Goal: Task Accomplishment & Management: Manage account settings

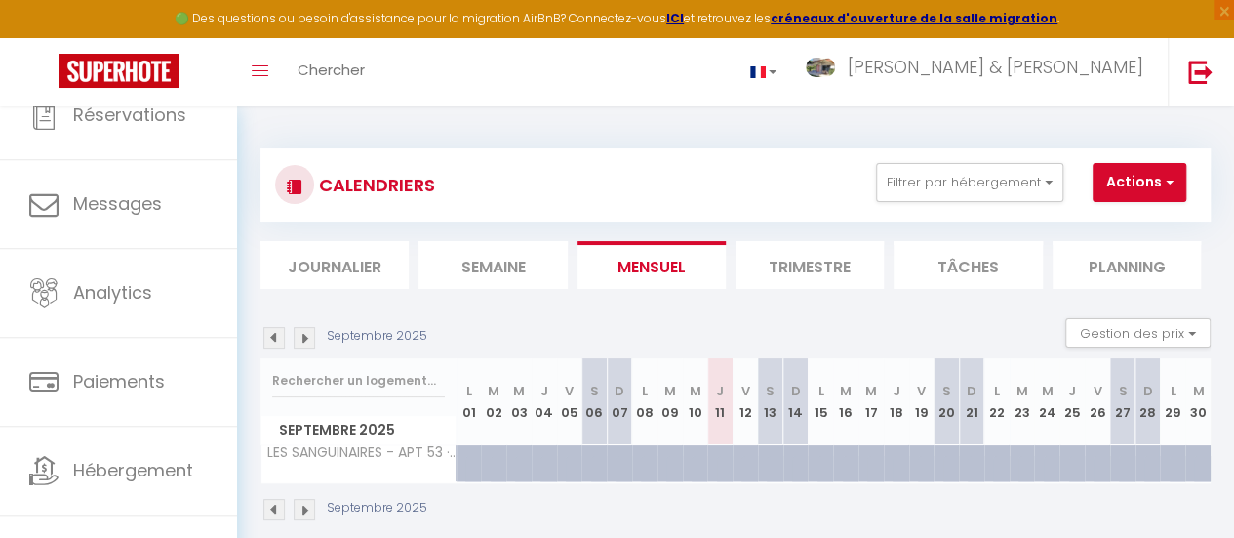
click at [277, 337] on img at bounding box center [273, 337] width 21 height 21
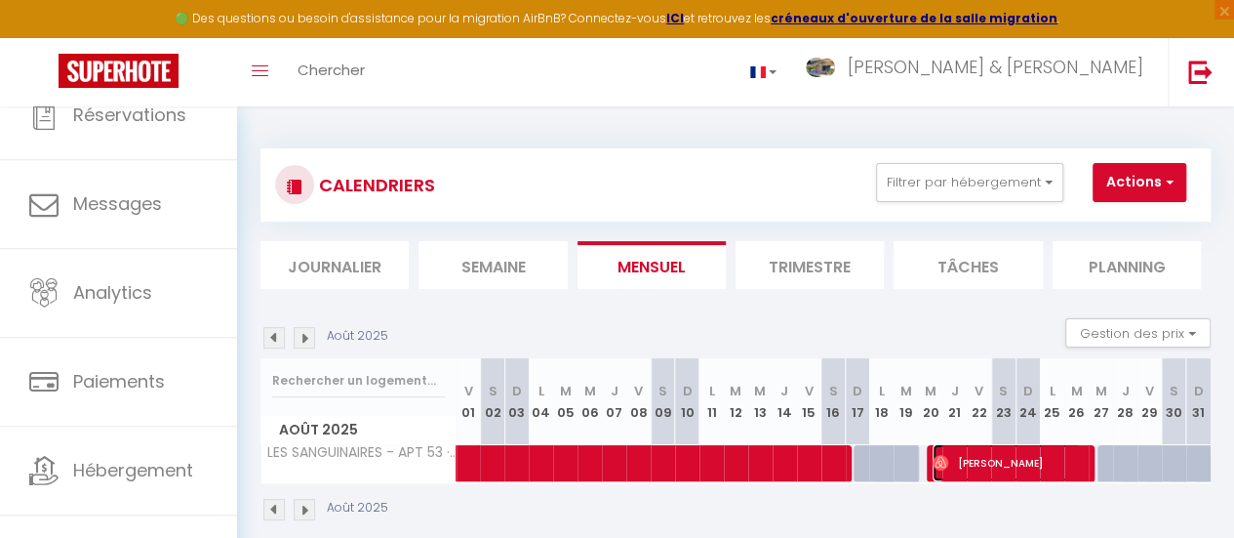
click at [979, 461] on span "[PERSON_NAME]" at bounding box center [1007, 462] width 148 height 37
select select "OK"
select select "1"
select select "0"
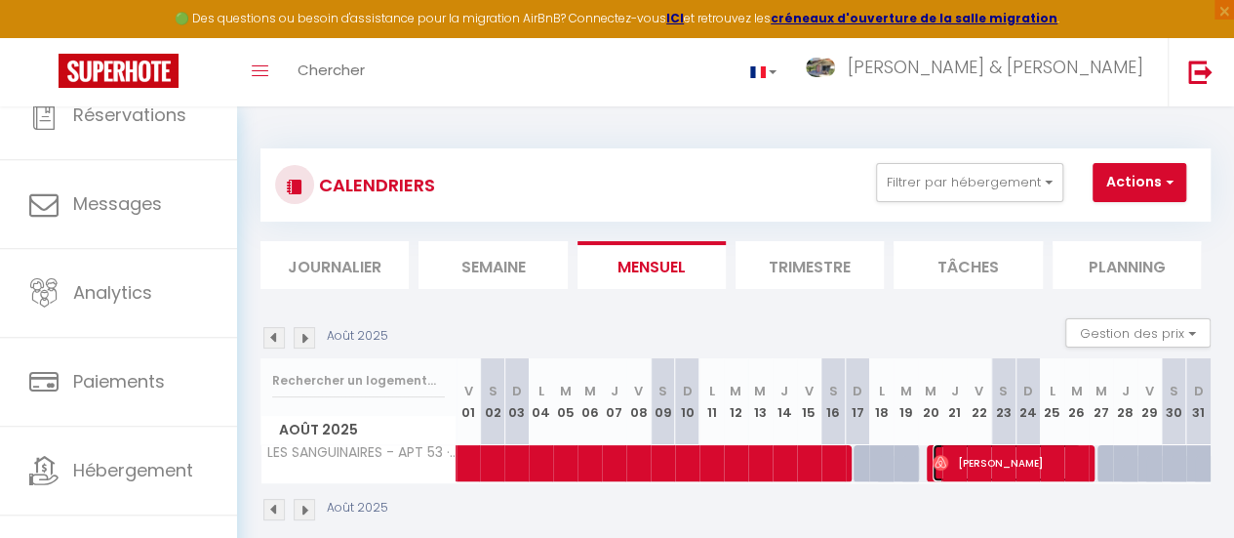
select select "1"
select select
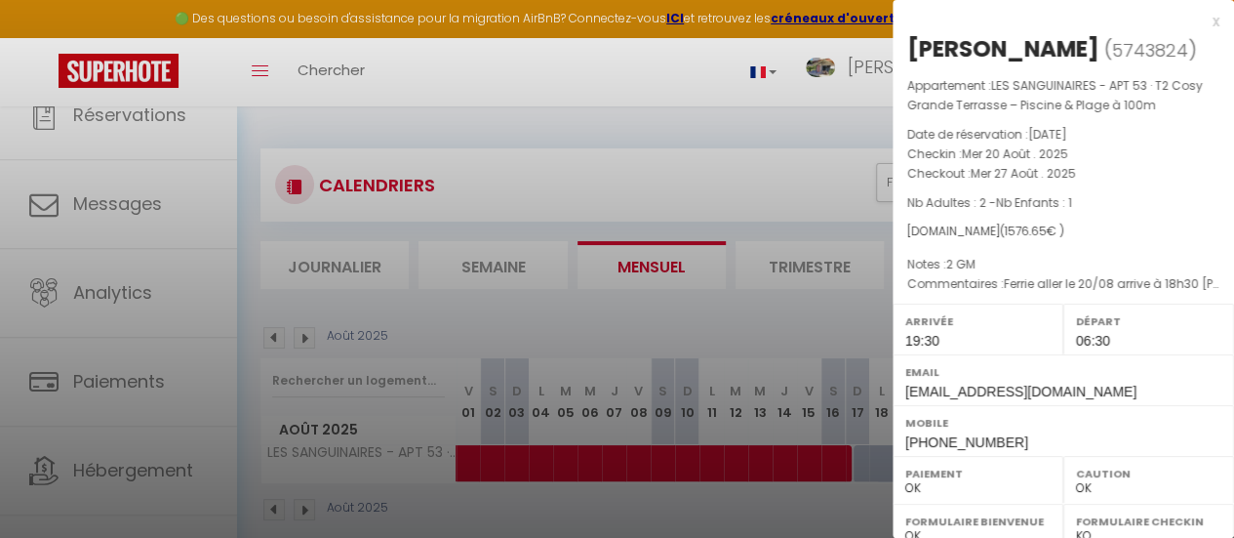
select select "42168"
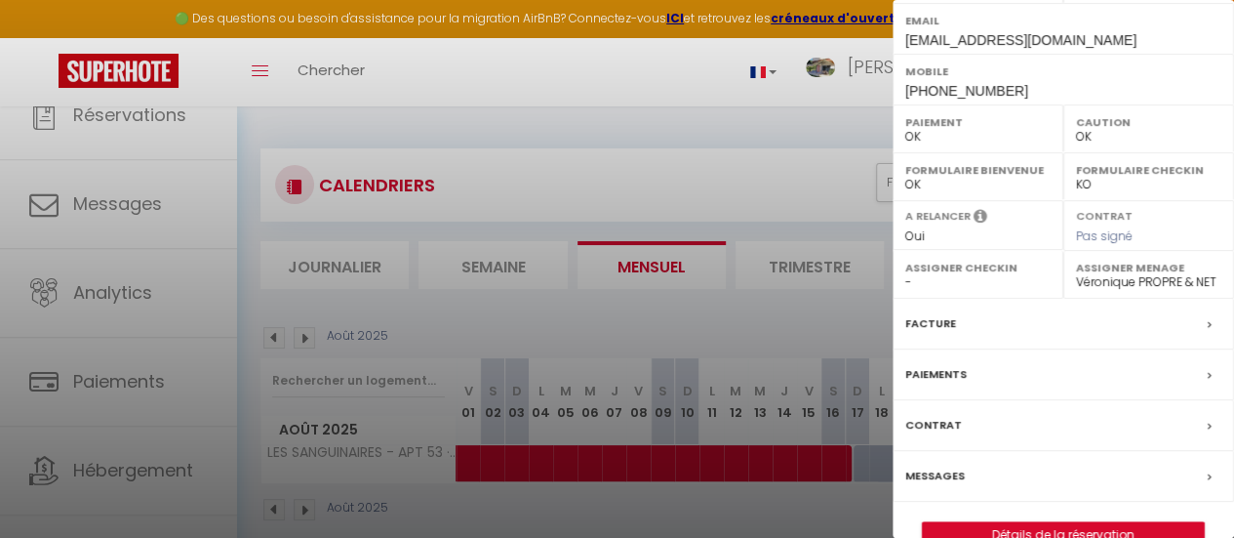
scroll to position [386, 0]
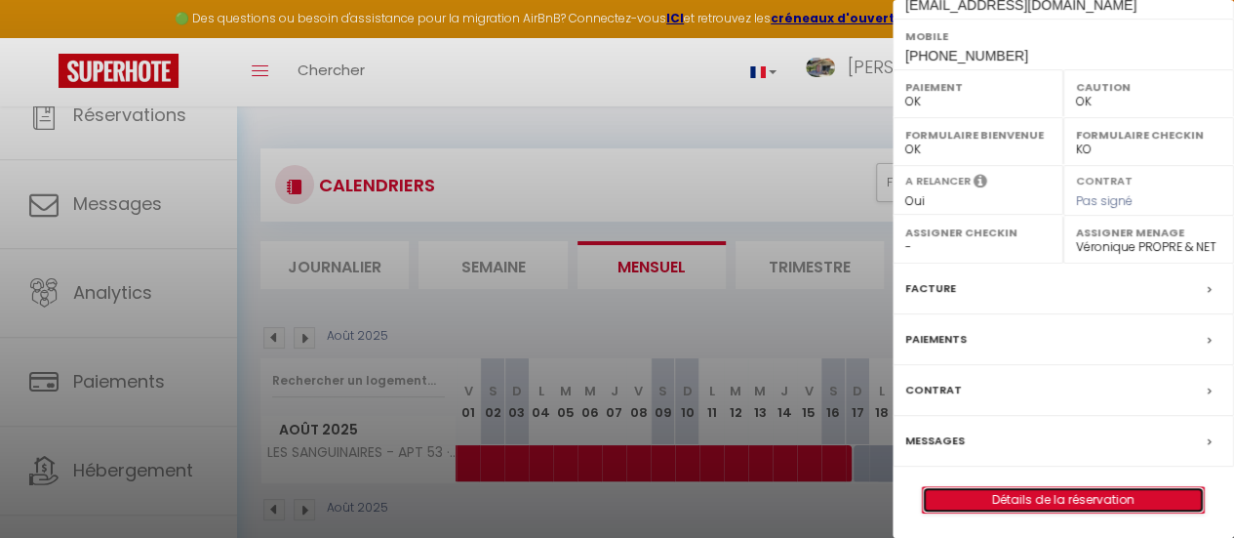
click at [1050, 497] on link "Détails de la réservation" at bounding box center [1063, 499] width 281 height 25
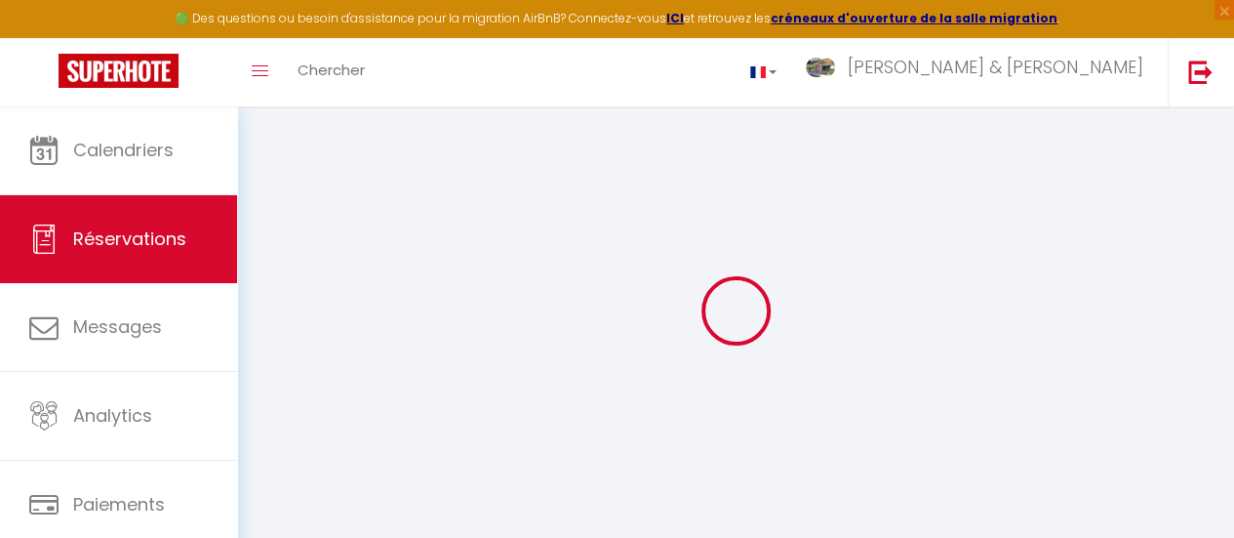
select select
checkbox input "false"
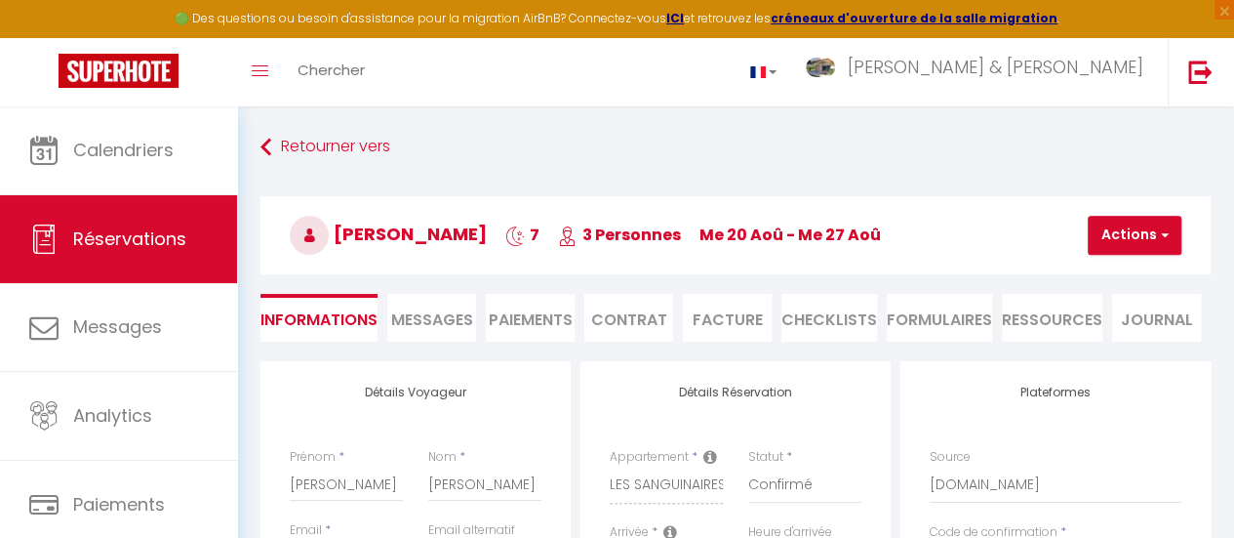
select select
checkbox input "false"
type textarea "Ferrie aller le 20/08 arrive à 18h30 [PERSON_NAME] retour le 27/08 départ 8h45"
type textarea "2 GM"
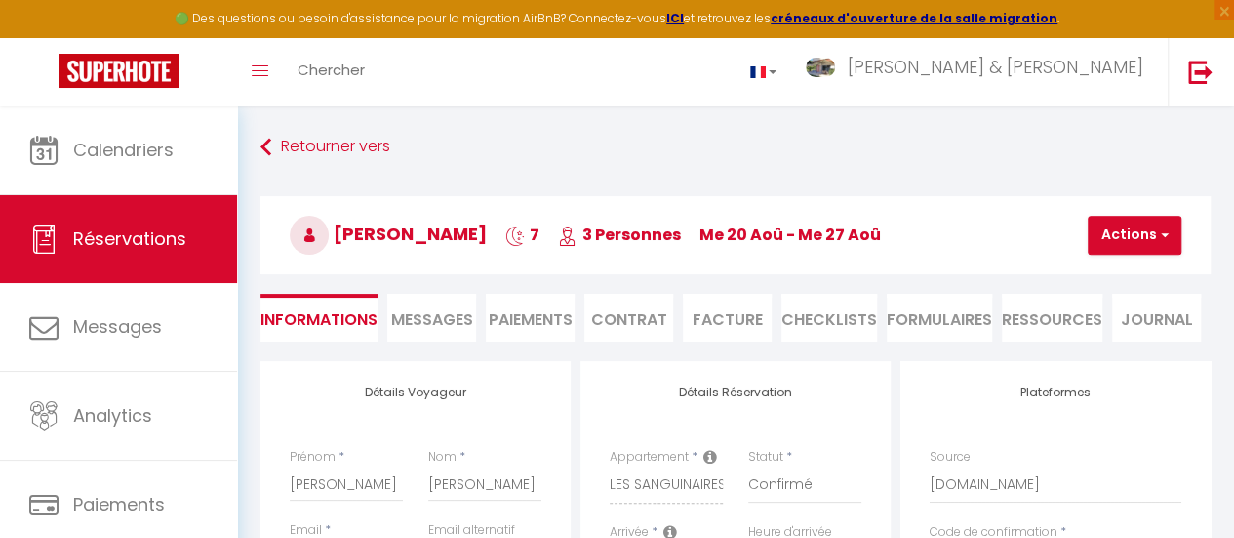
type input "60"
type input "53.65"
select select
checkbox input "false"
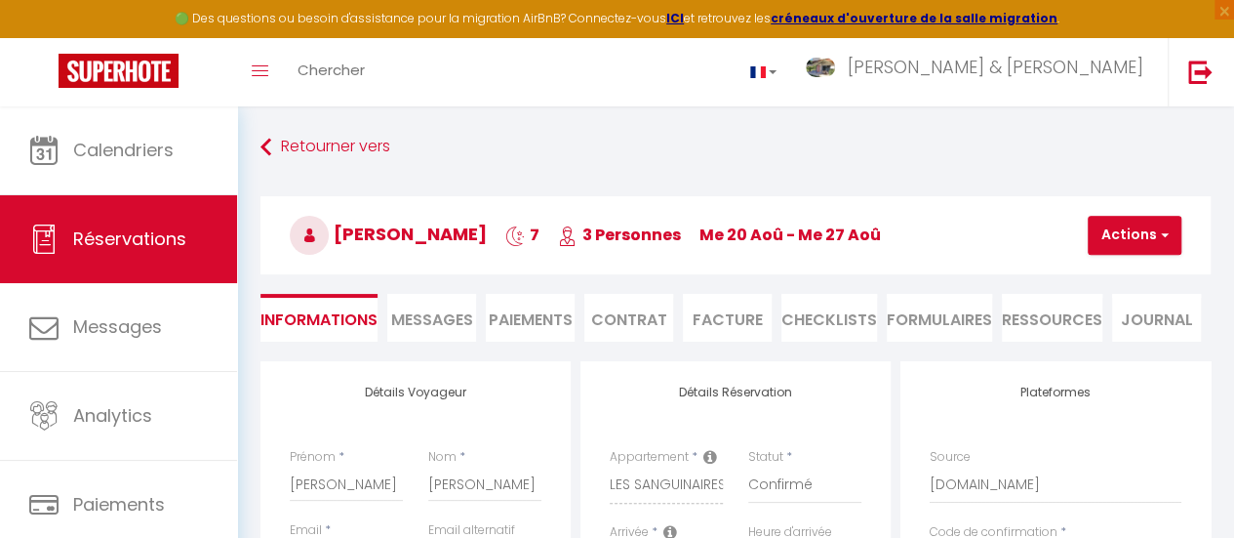
select select "19:30"
select select "06:30"
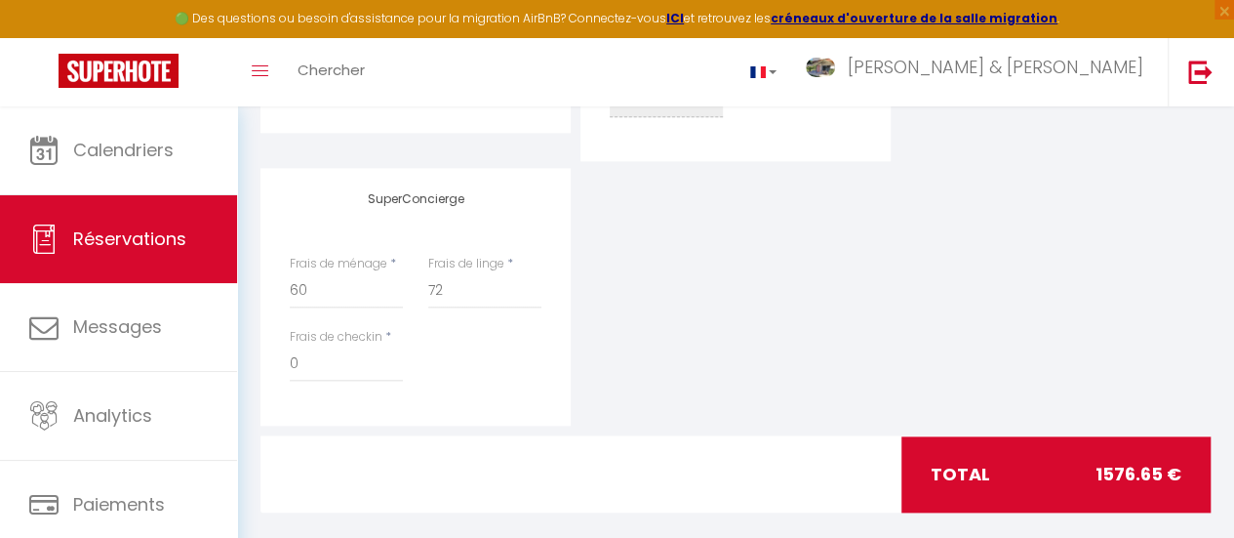
scroll to position [949, 0]
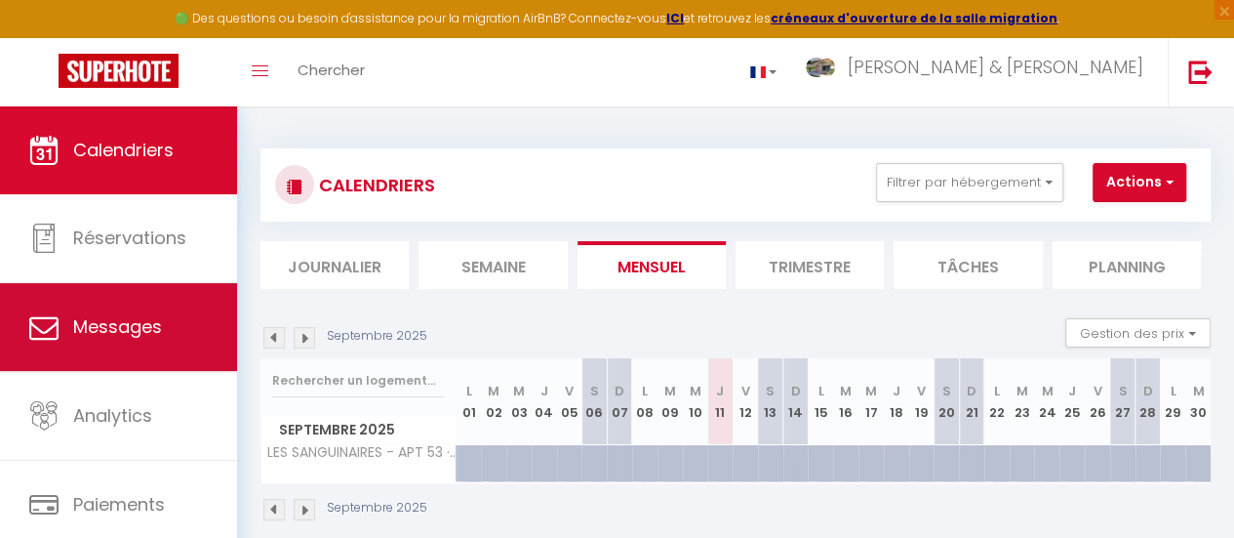
click at [151, 322] on span "Messages" at bounding box center [117, 326] width 89 height 24
select select "message"
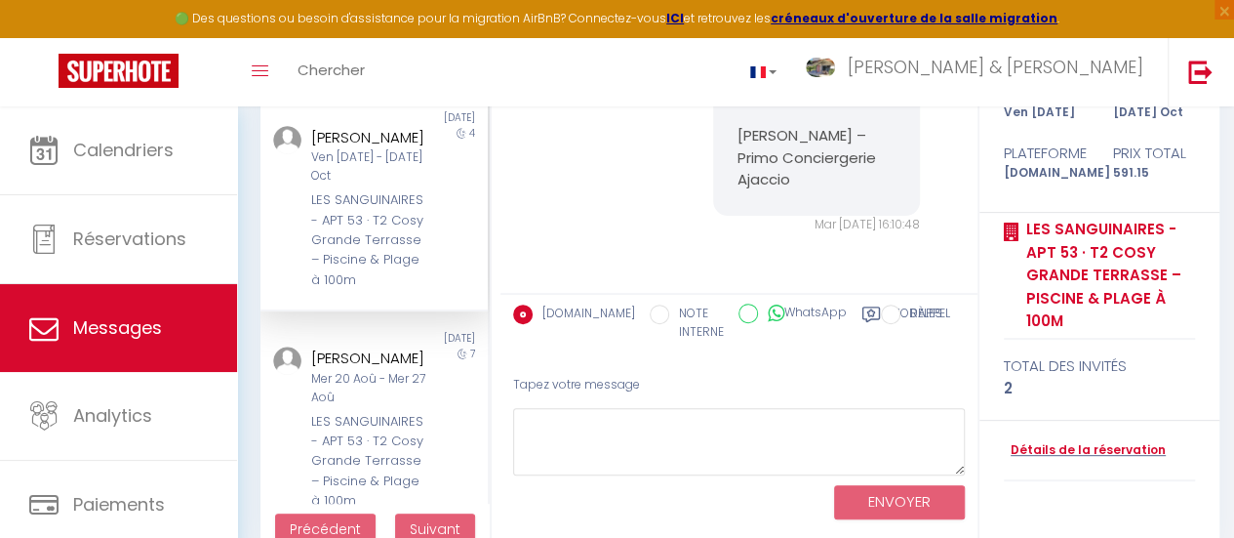
scroll to position [257, 0]
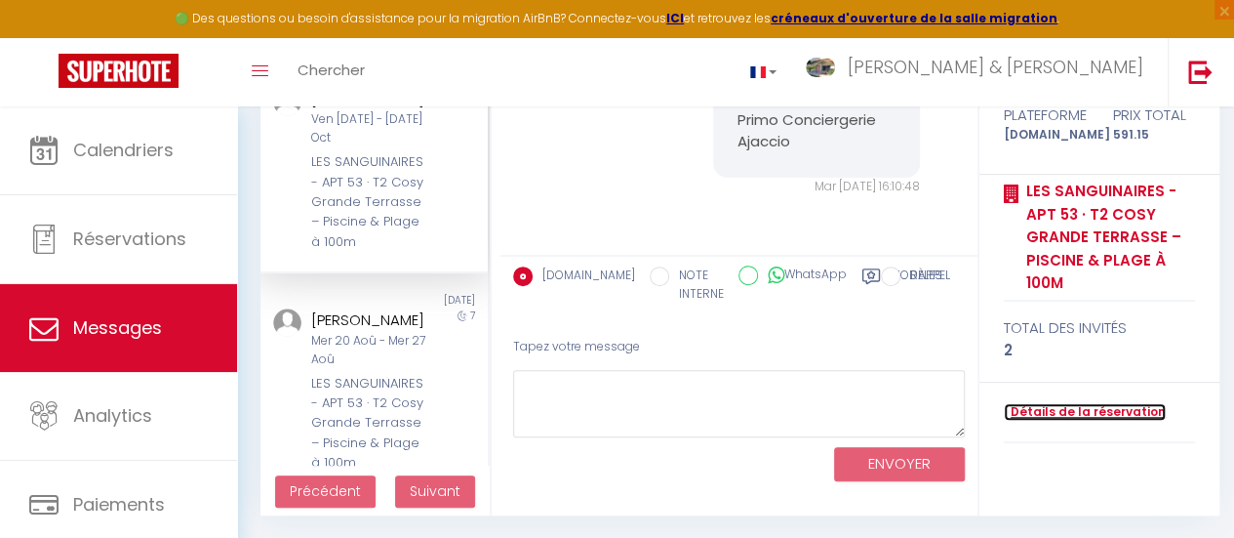
click at [1108, 414] on link "Détails de la réservation" at bounding box center [1085, 412] width 162 height 19
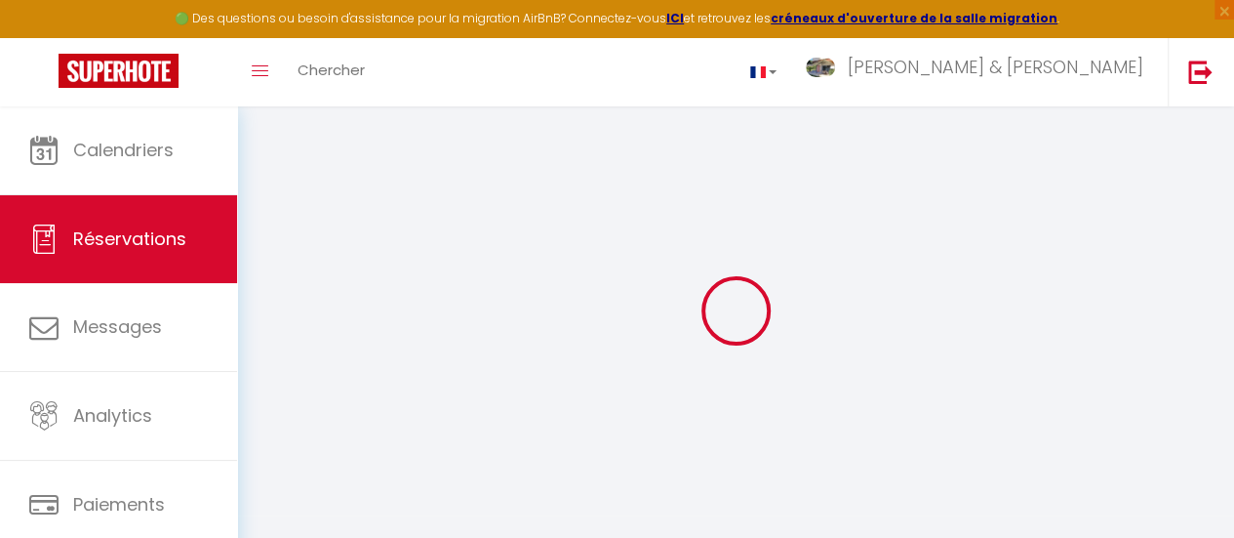
select select
checkbox input "false"
select select
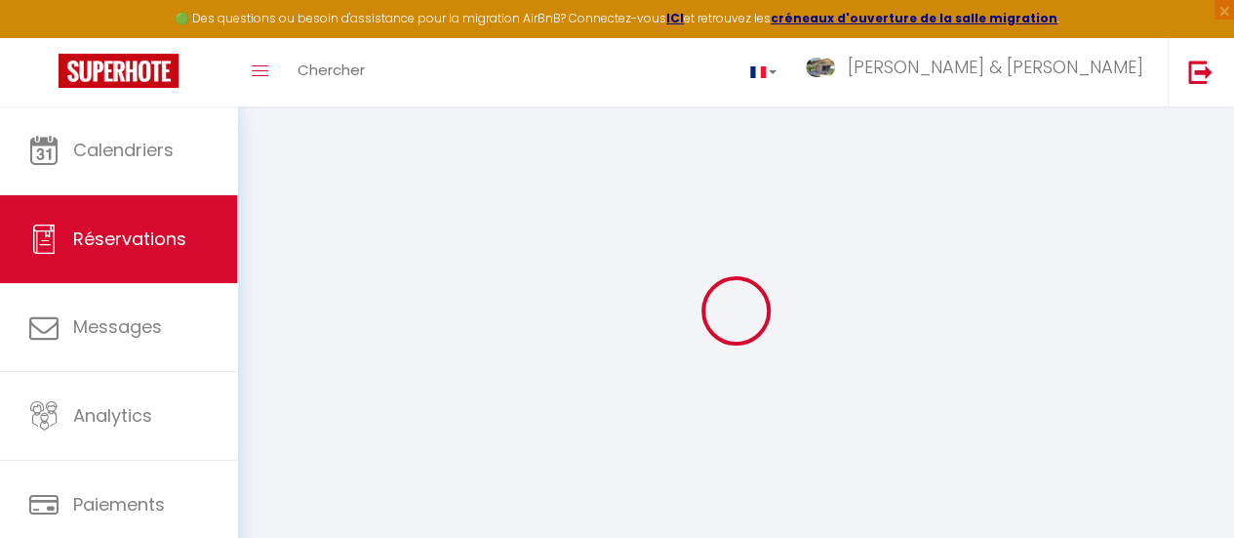
checkbox input "false"
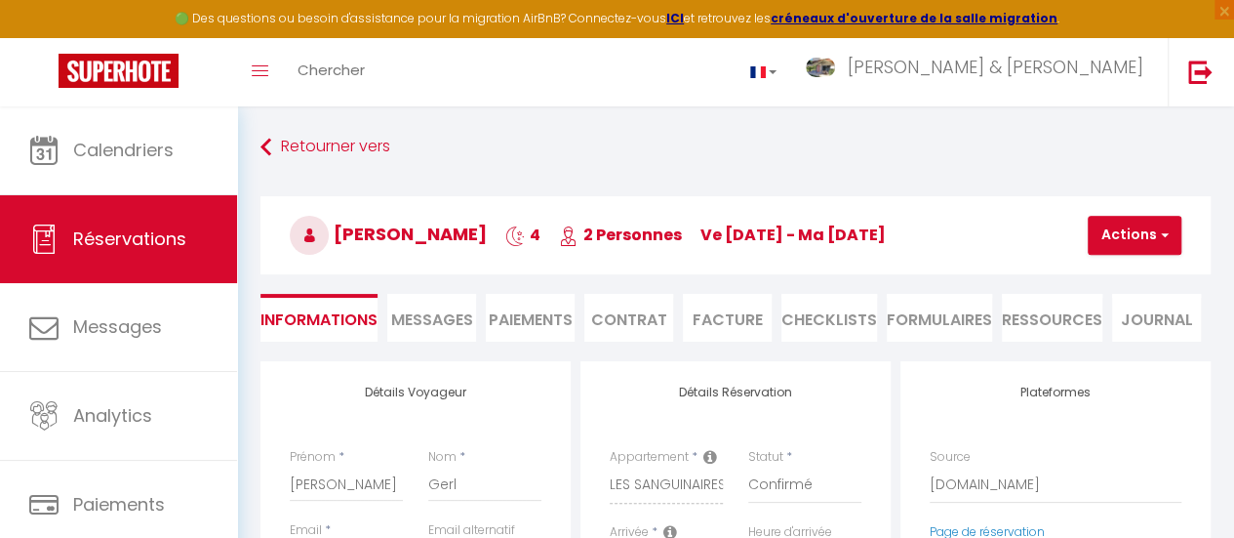
select select
checkbox input "false"
type textarea "** THIS RESERVATION HAS BEEN PRE-PAID ** Reservation has a cancellation grace p…"
type input "60"
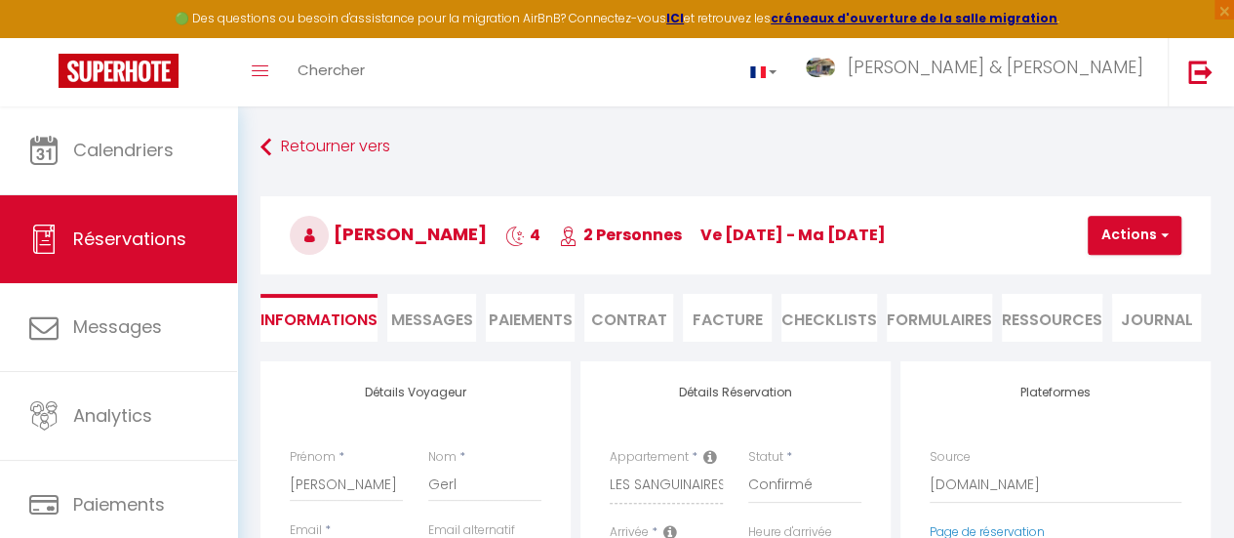
type input "27.15"
select select
checkbox input "false"
select select "17:00"
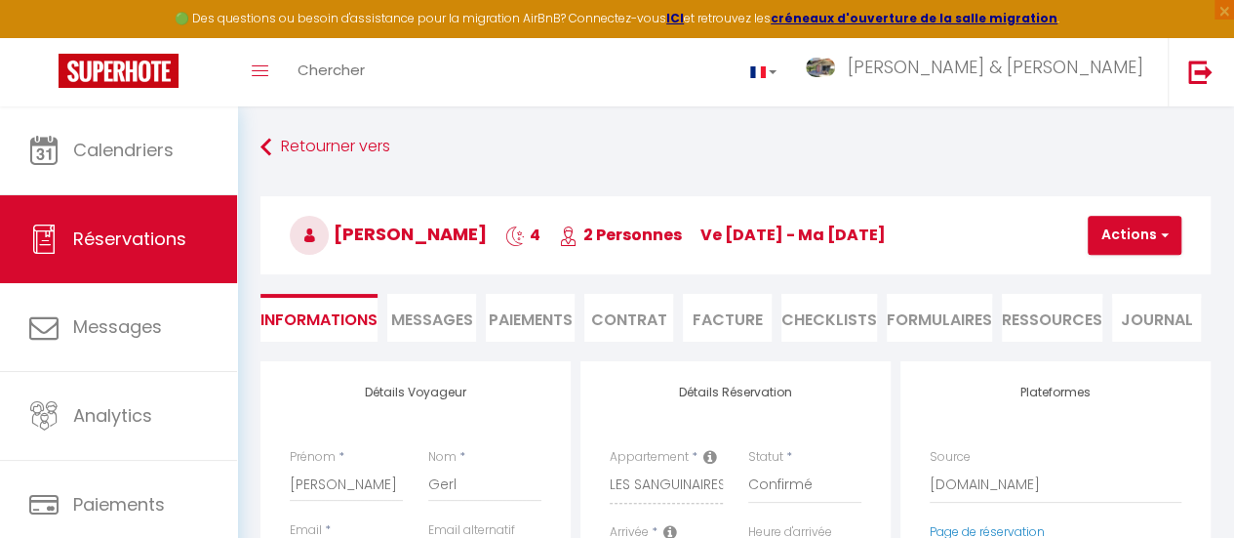
select select "10:00"
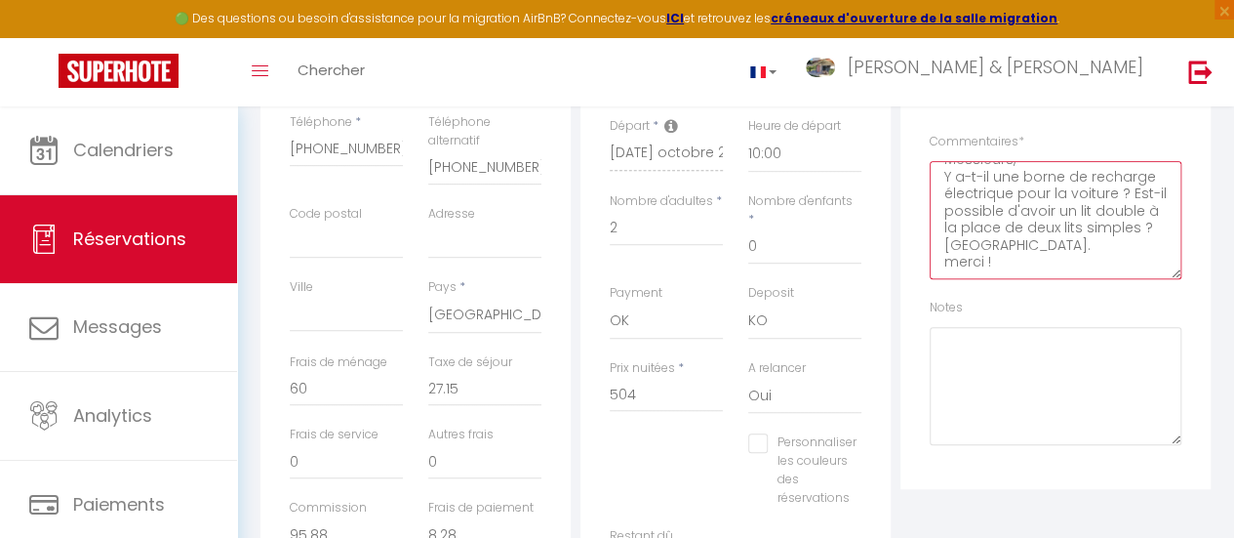
scroll to position [627, 0]
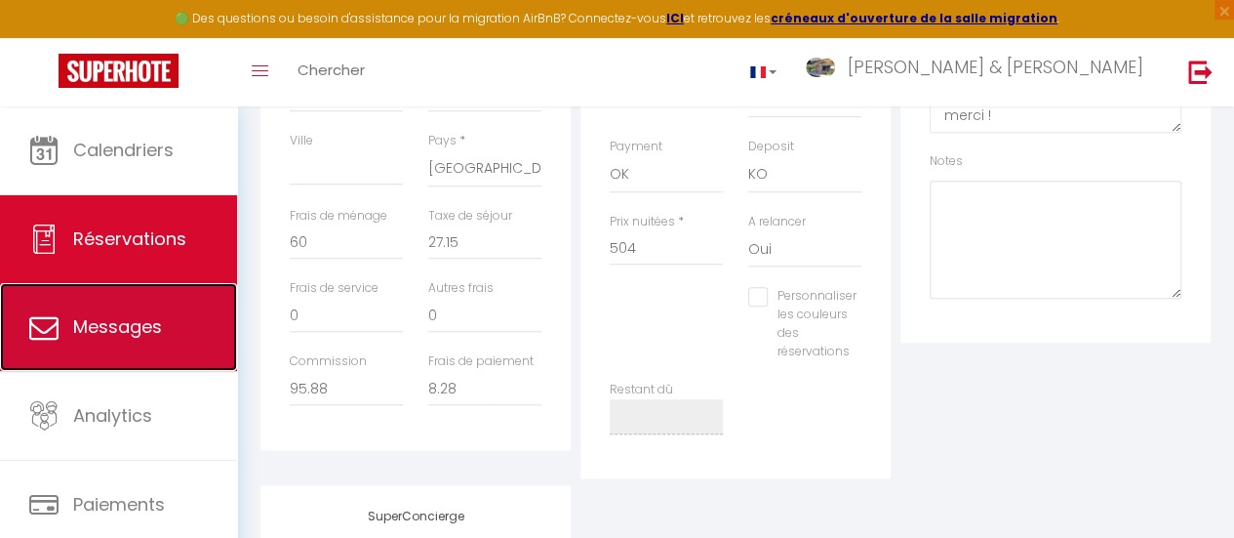
click at [162, 326] on link "Messages" at bounding box center [118, 327] width 237 height 88
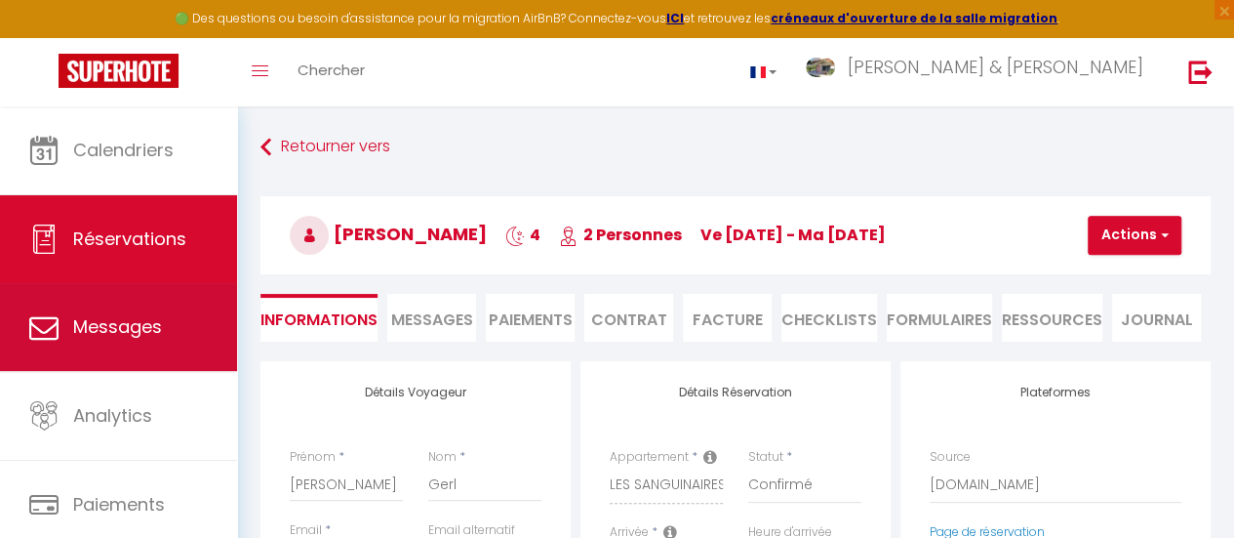
select select "message"
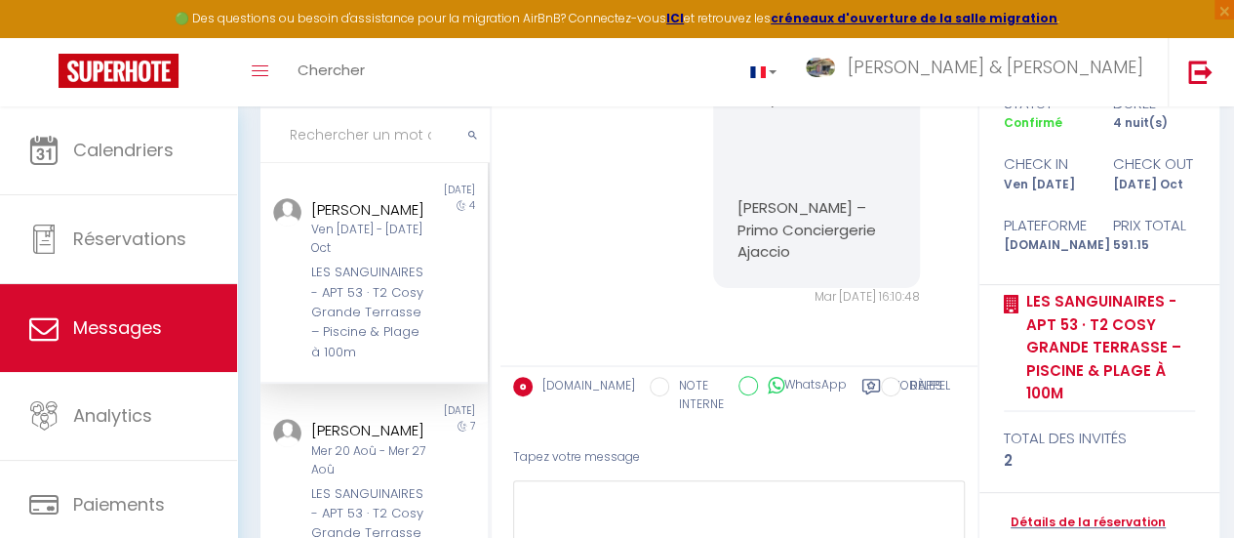
scroll to position [242, 0]
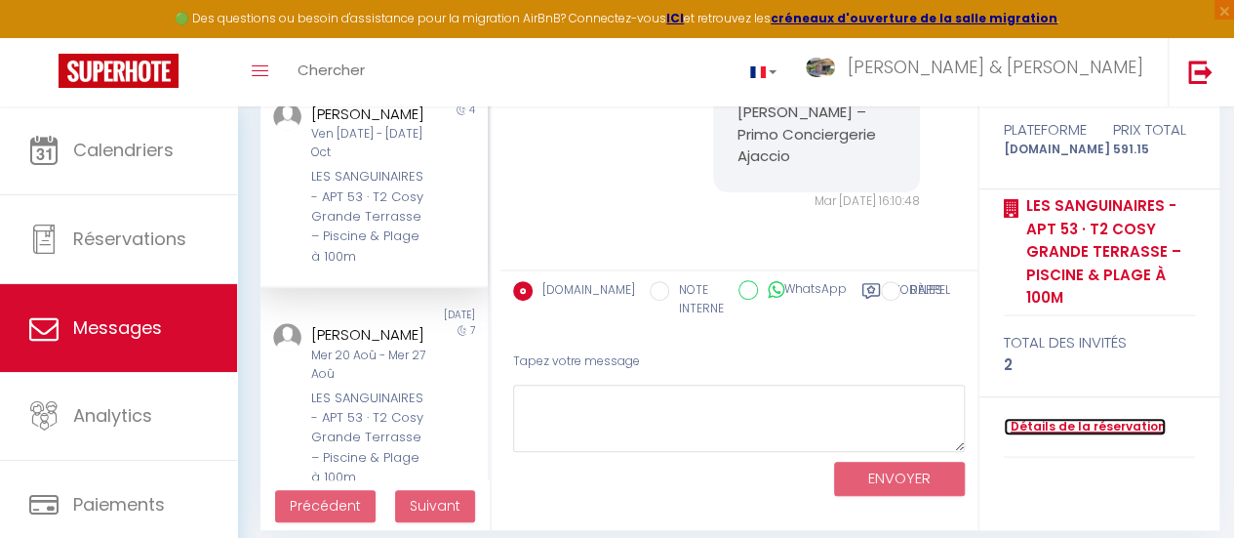
click at [1087, 425] on link "Détails de la réservation" at bounding box center [1085, 427] width 162 height 19
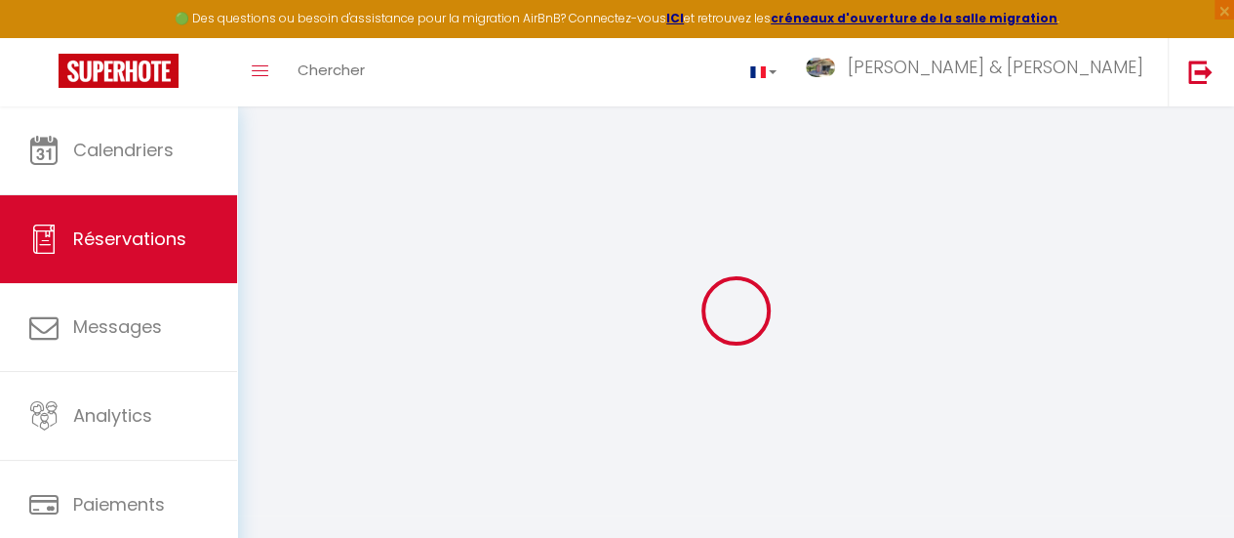
type input "Elisabeth"
type input "Gerl"
type input "egerl.872582@guest.booking.com"
type input "elisabethgerl@hotmail.com"
type input "+491795238594"
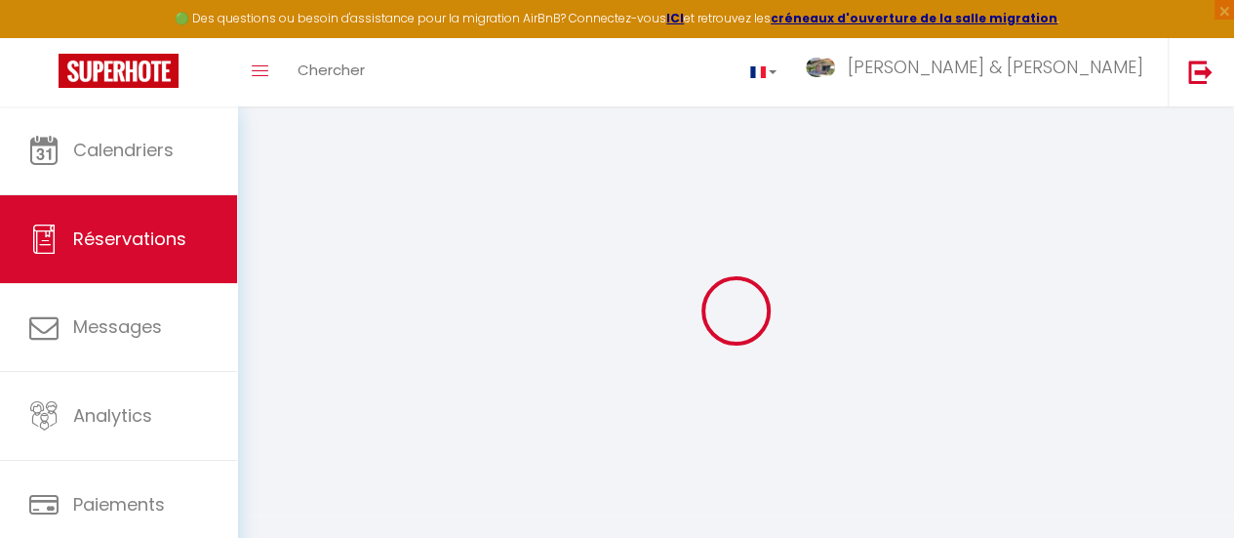
type input "+491795238594"
select select "DE"
type input "95.88"
type input "8.28"
select select "61288"
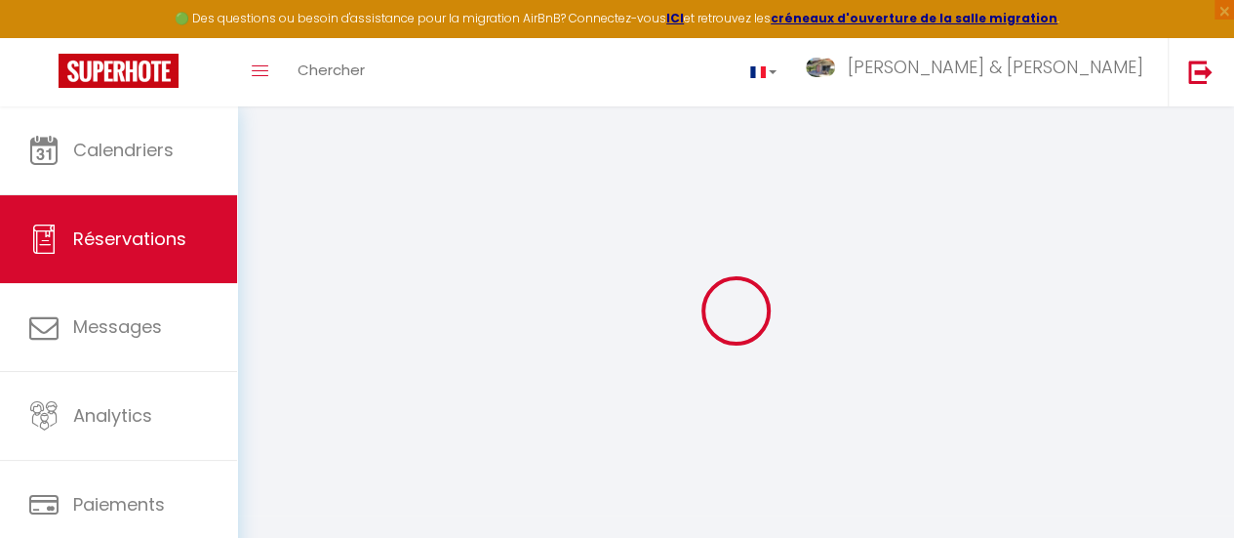
select select "1"
select select
type input "2"
select select "12"
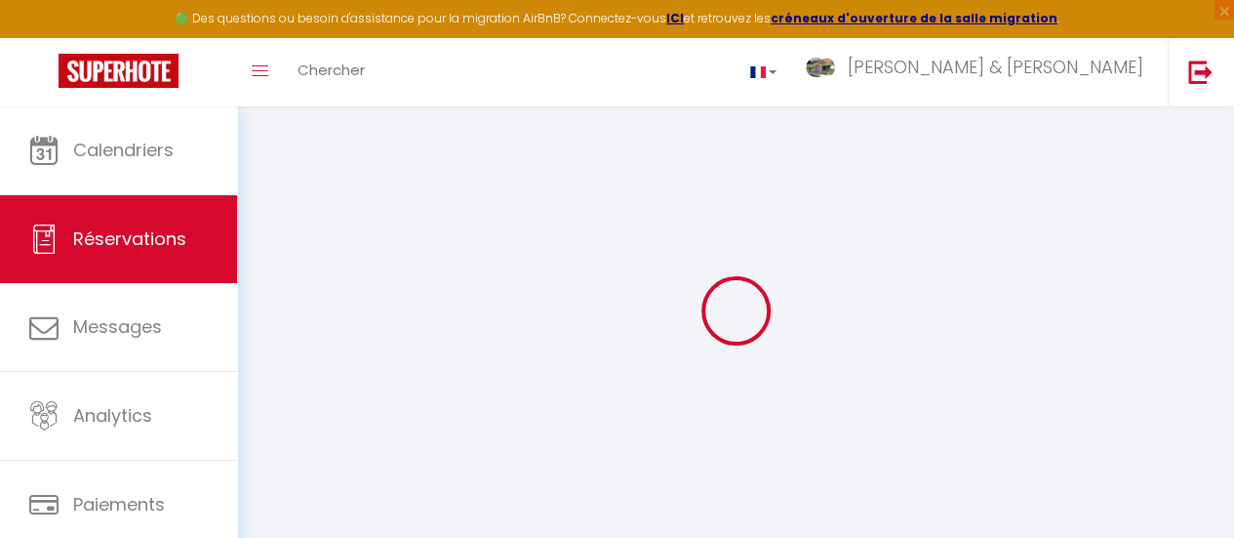
select select
type input "504"
checkbox input "false"
select select "2"
type input "60"
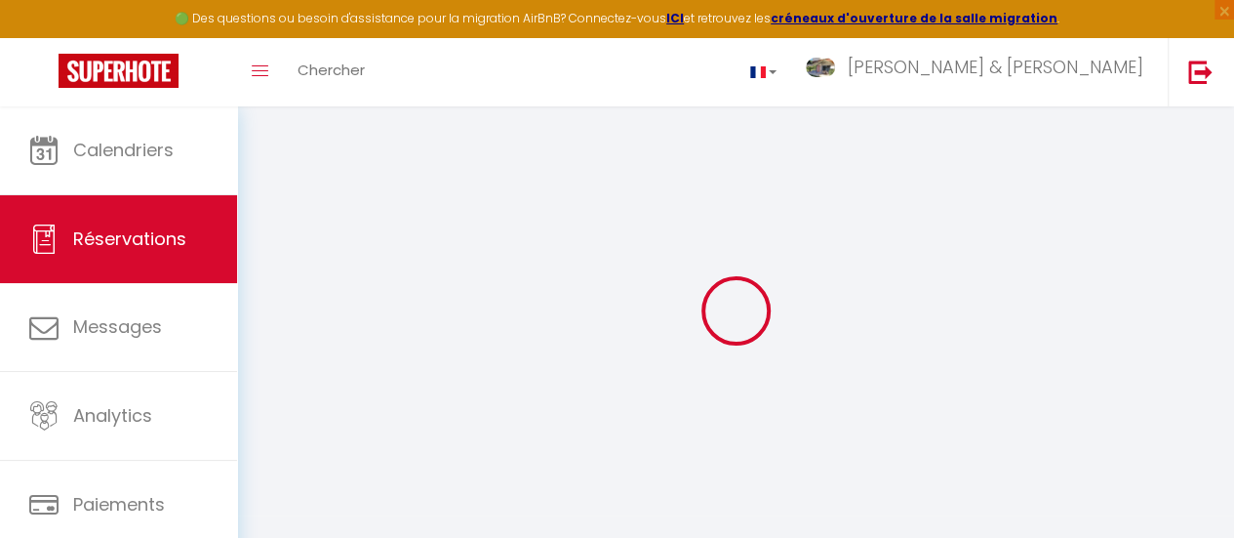
type input "72"
type input "0"
select select
select select "14"
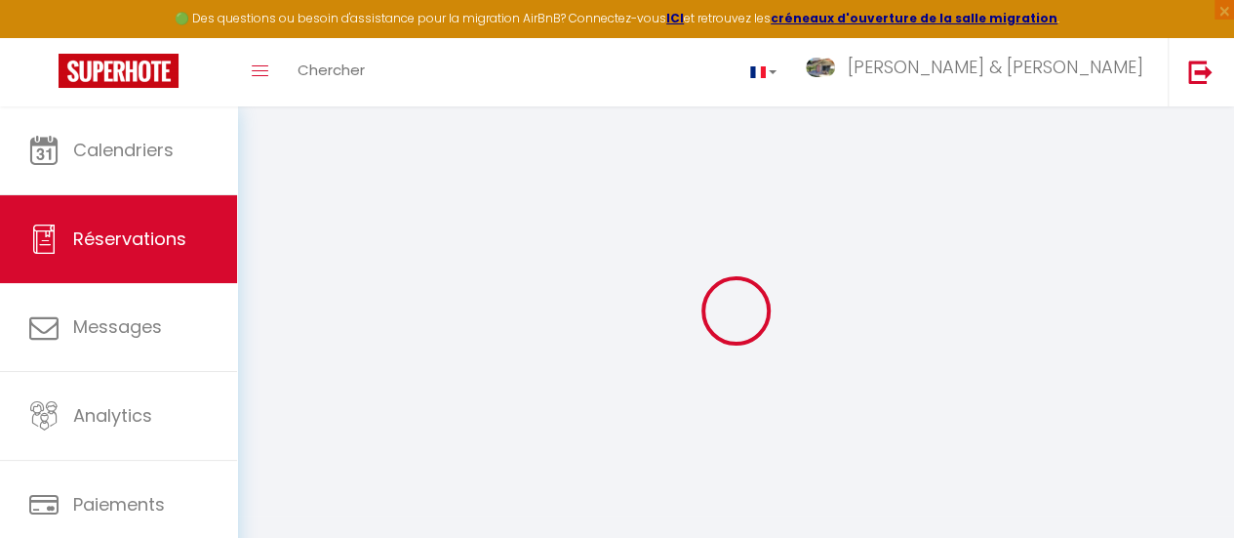
checkbox input "false"
select select
checkbox input "false"
select select
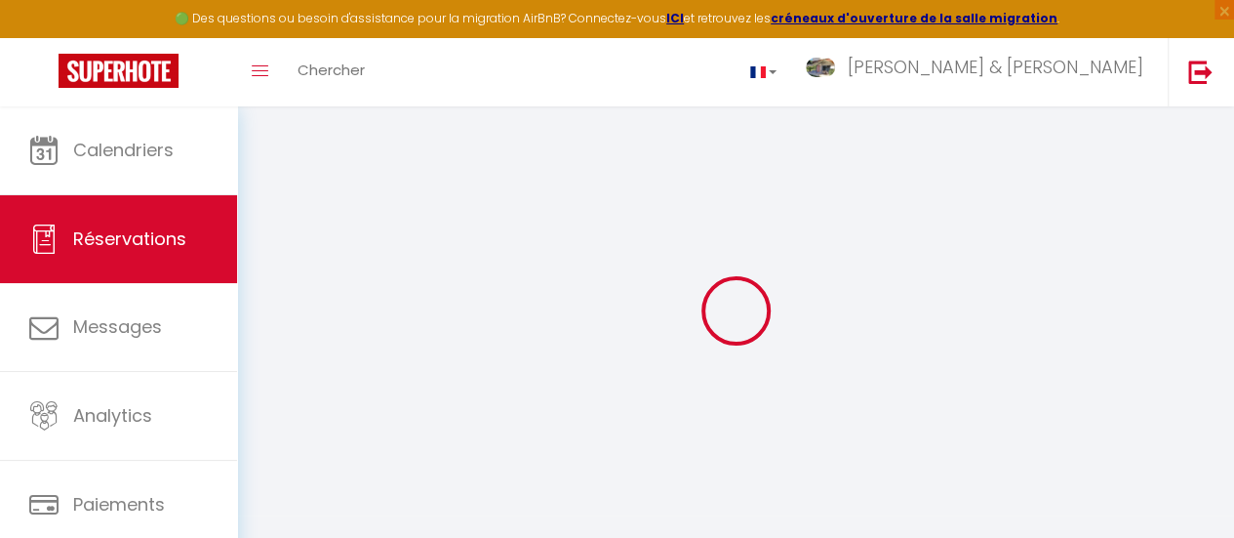
select select
checkbox input "false"
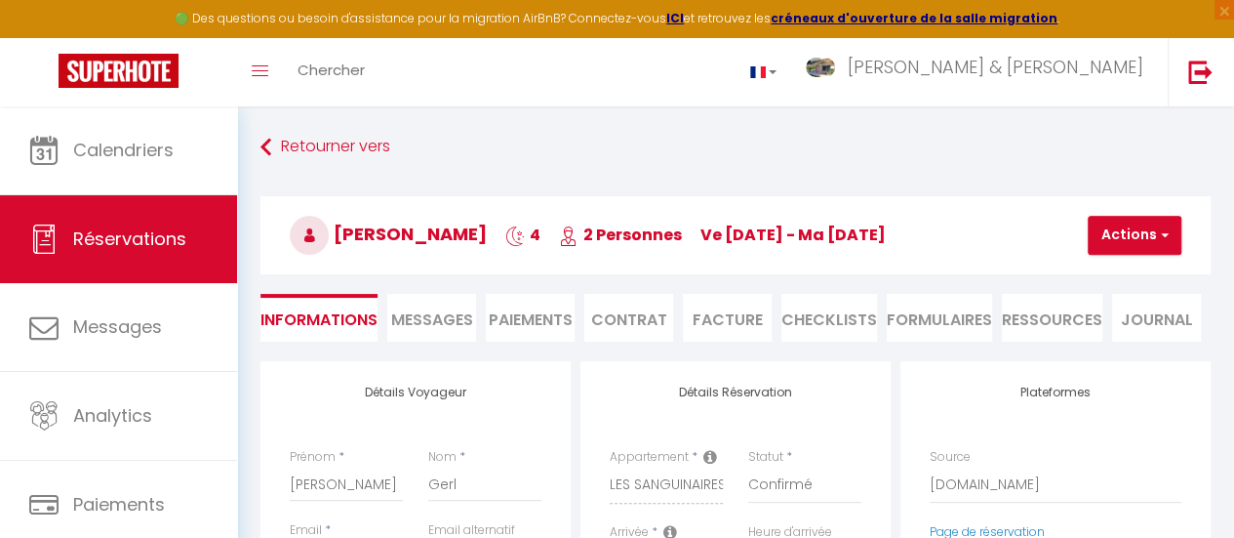
select select
checkbox input "false"
type textarea "** THIS RESERVATION HAS BEEN PRE-PAID ** Reservation has a cancellation grace p…"
type input "60"
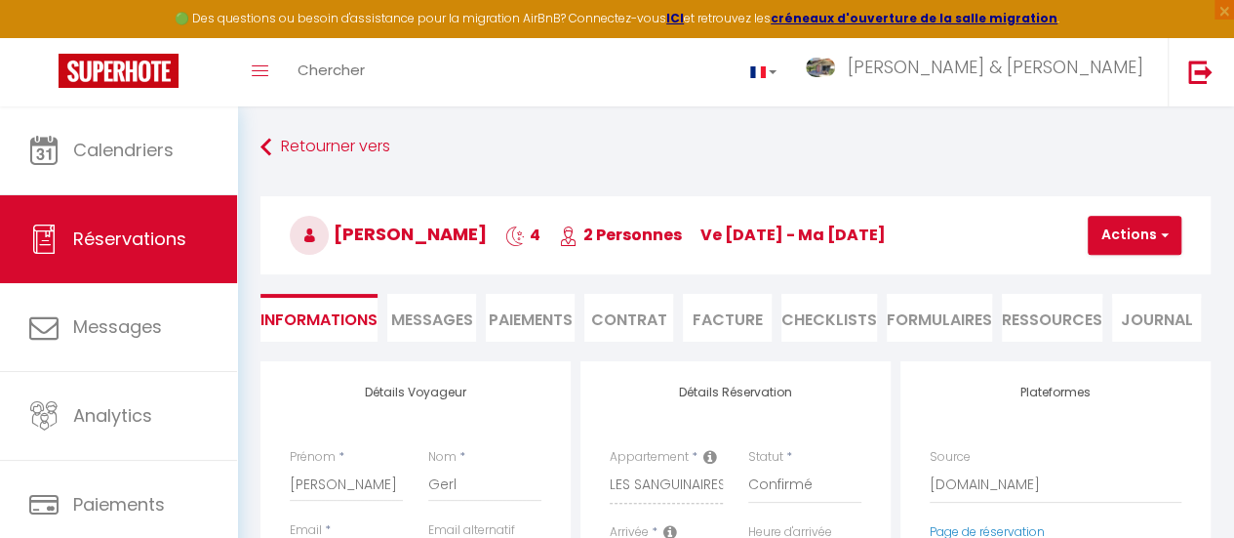
type input "27.15"
select select
checkbox input "false"
select select "17:00"
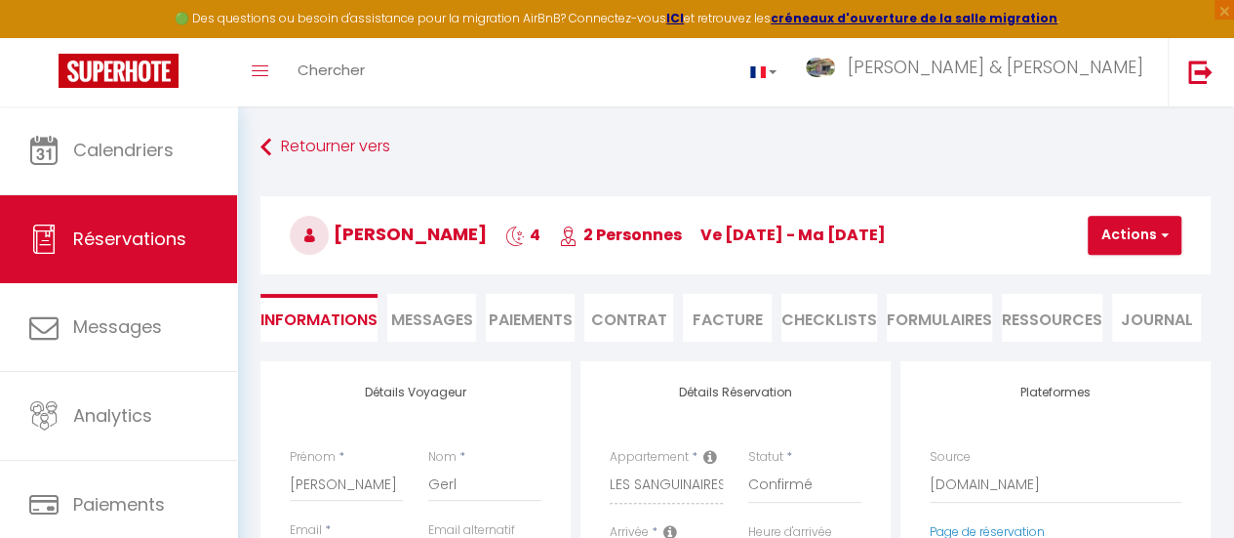
select select "10:00"
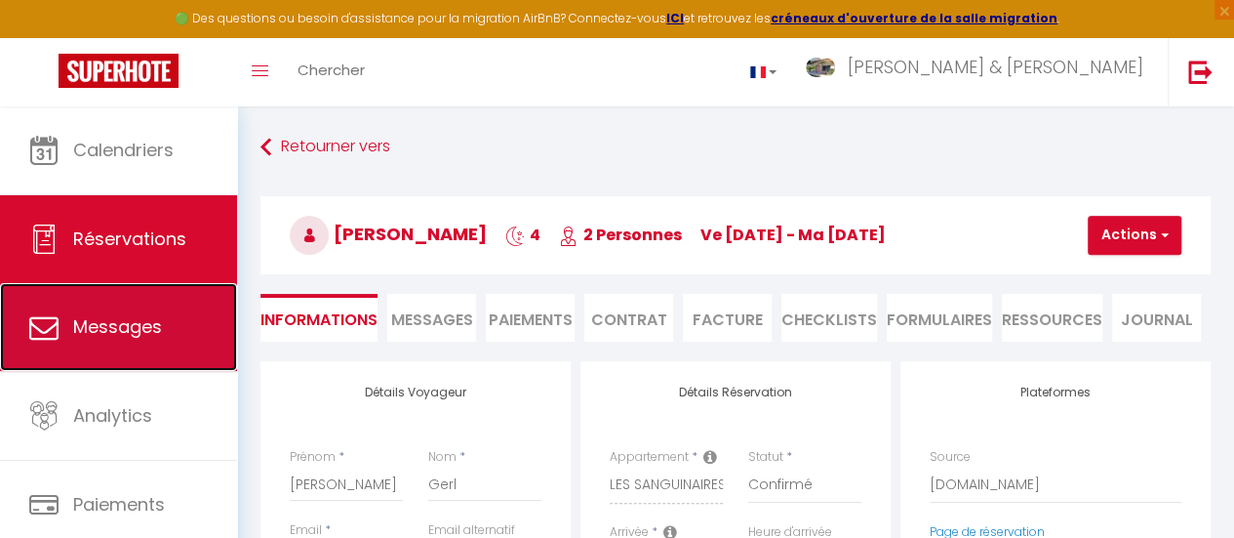
click at [112, 333] on span "Messages" at bounding box center [117, 326] width 89 height 24
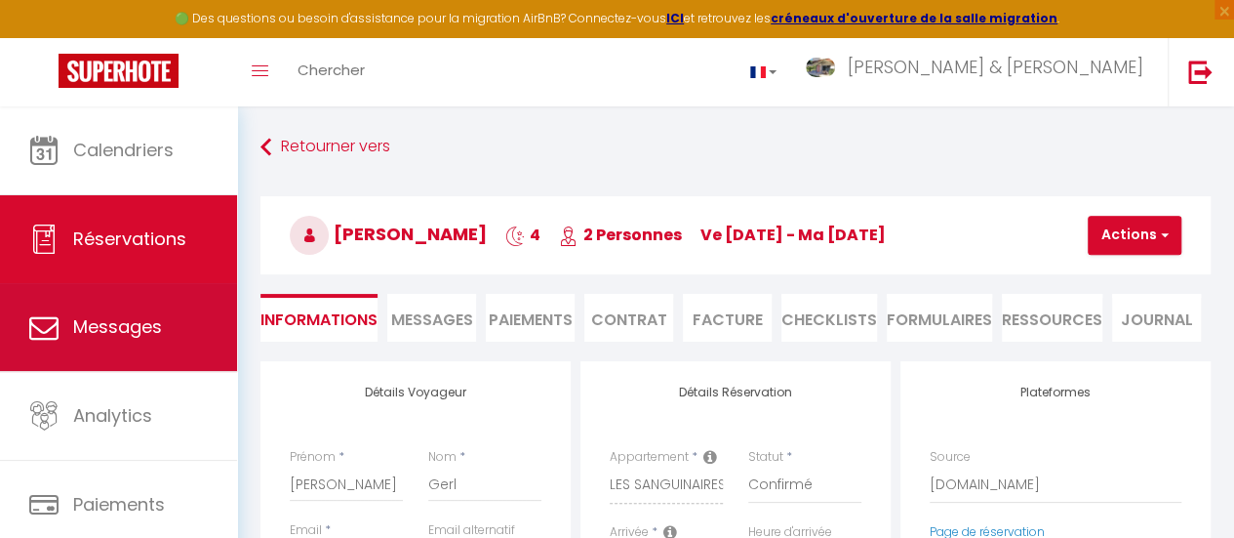
select select "message"
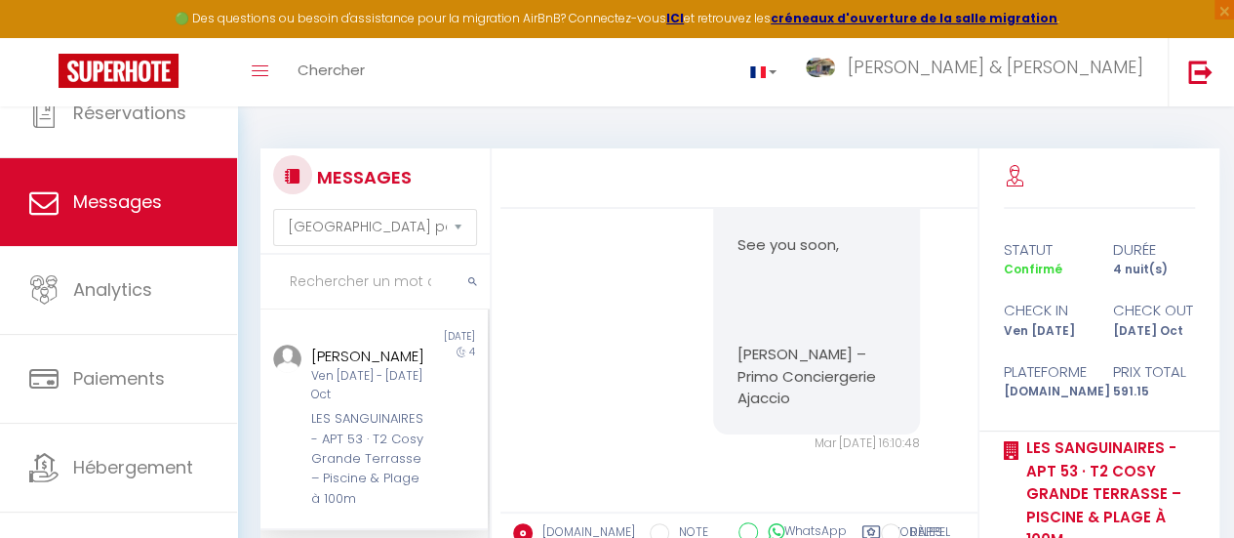
scroll to position [145, 0]
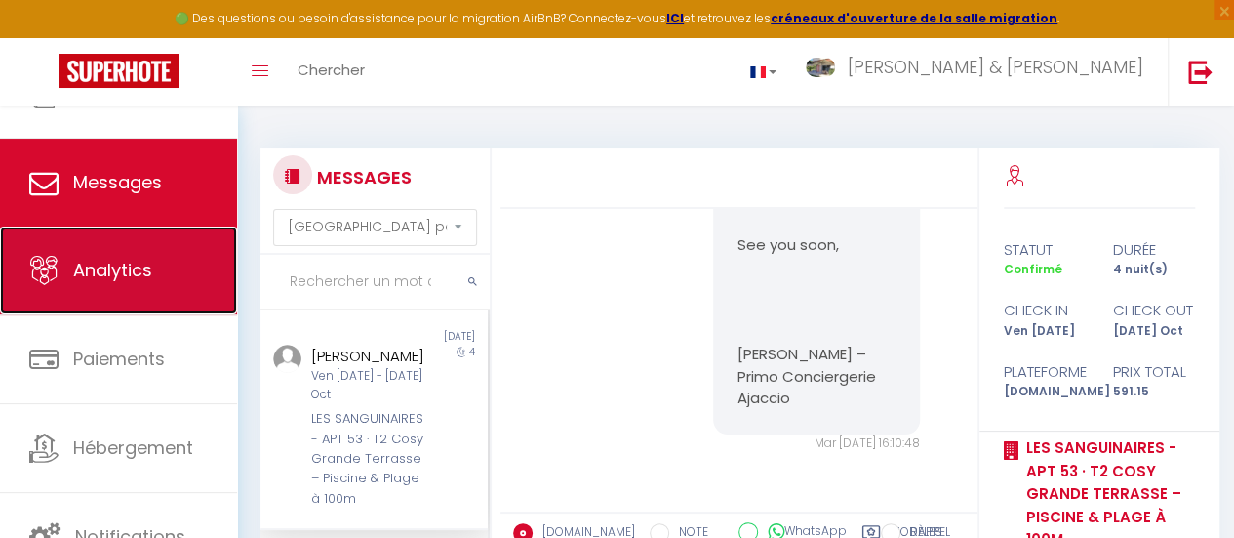
click at [114, 268] on span "Analytics" at bounding box center [112, 270] width 79 height 24
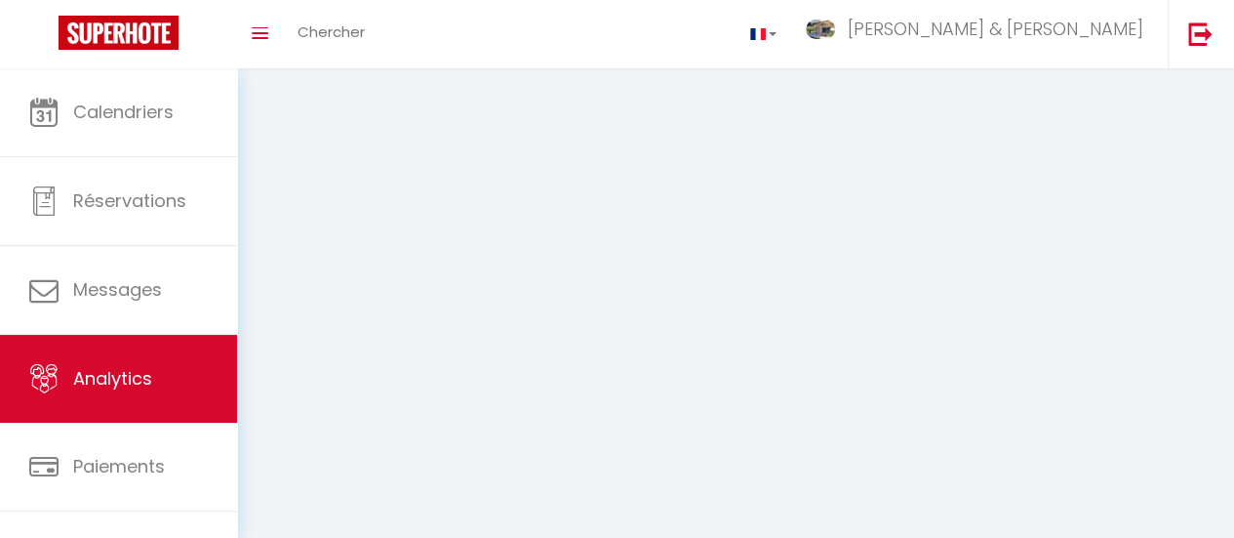
select select "2025"
select select "9"
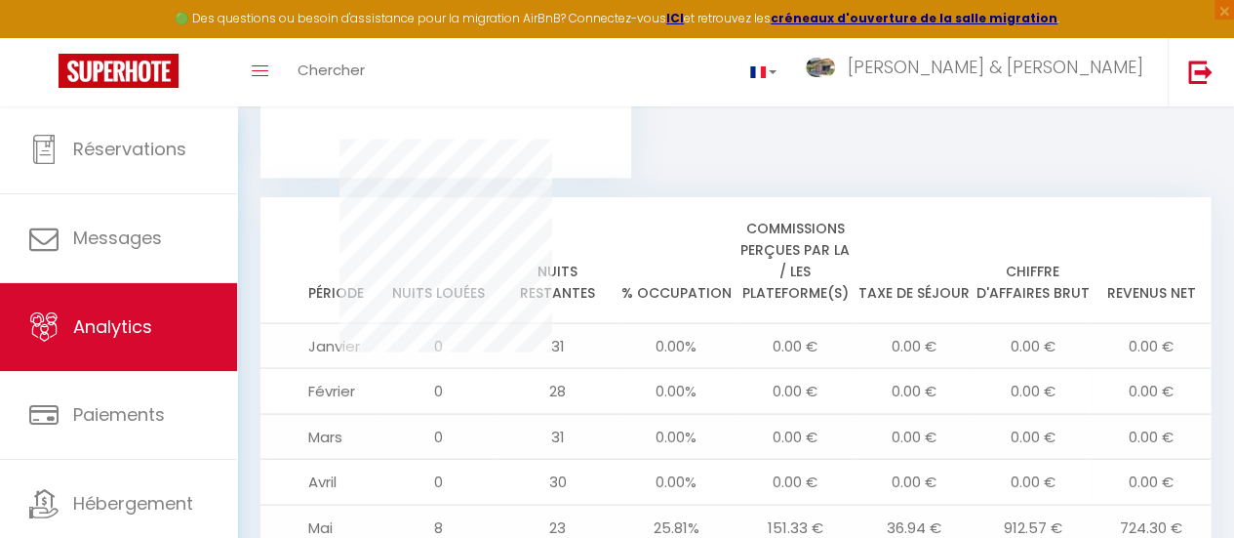
scroll to position [145, 0]
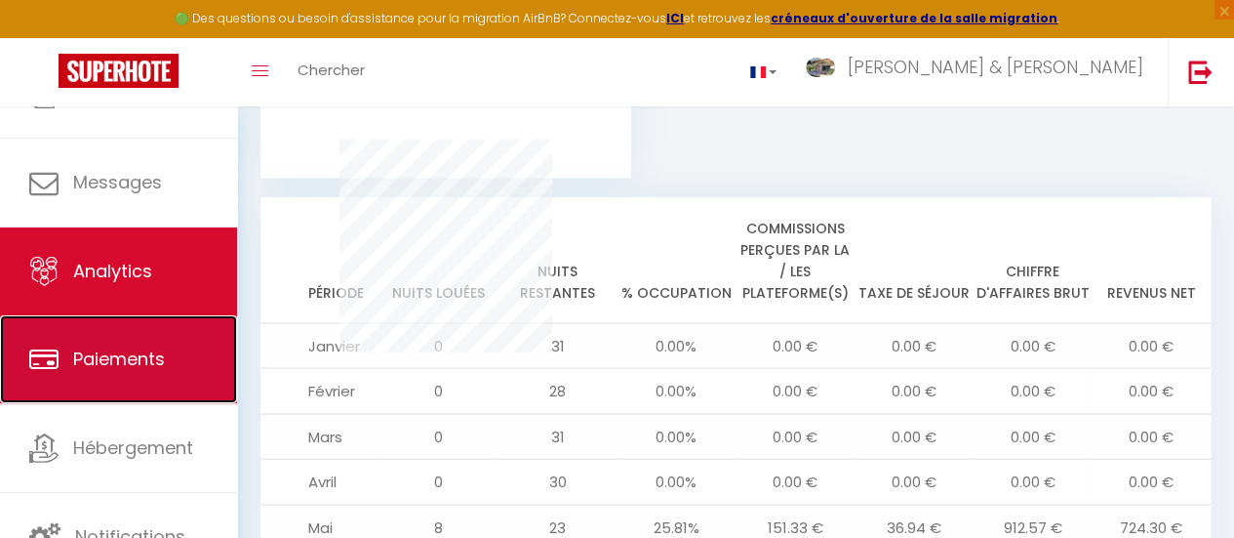
click at [118, 362] on span "Paiements" at bounding box center [119, 358] width 92 height 24
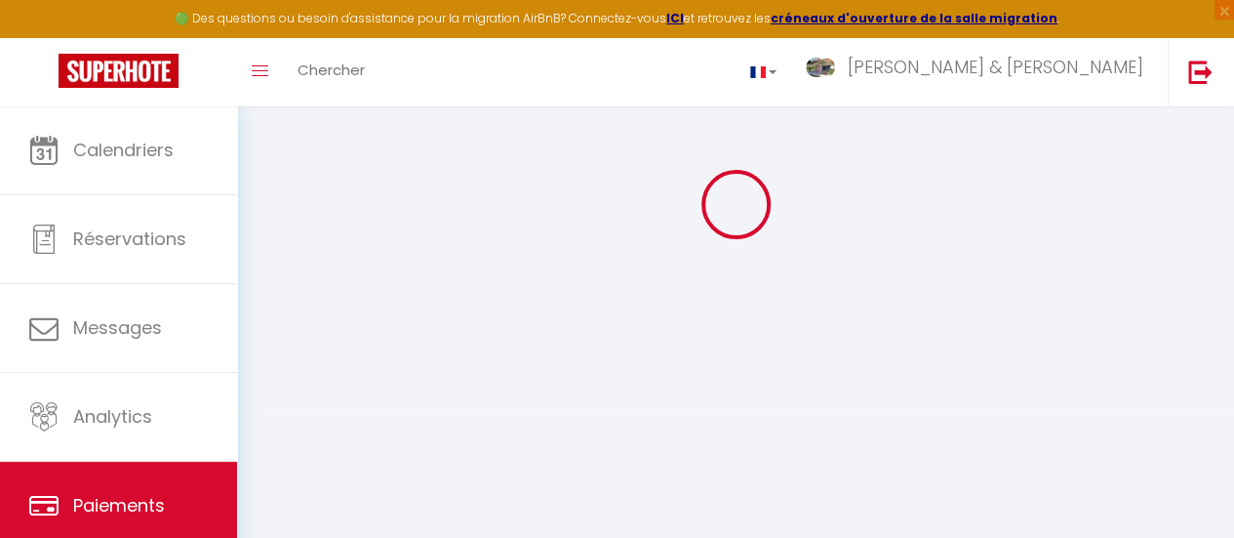
select select "2"
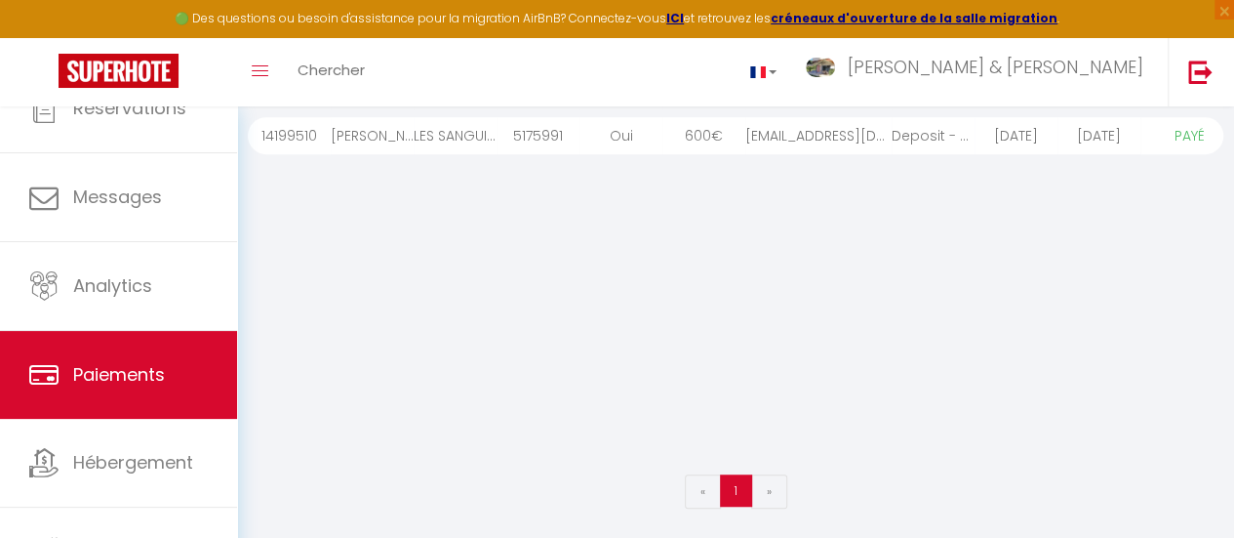
scroll to position [145, 0]
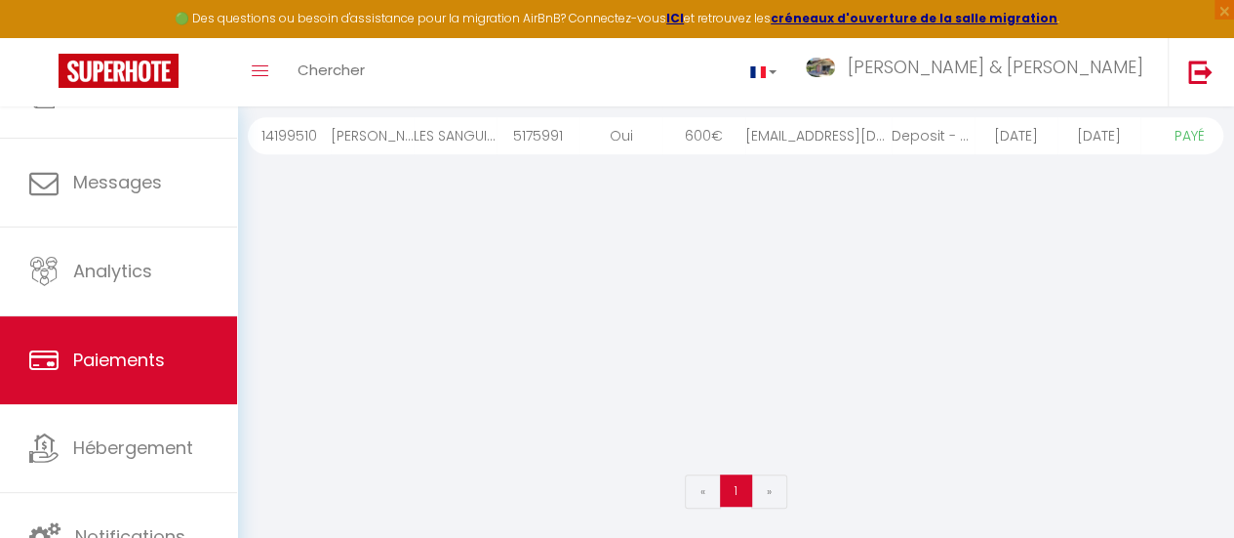
click at [439, 136] on div "LES SANGUINAIRES - APT 53 · T2 Cosy Grande Terrasse – Piscine & Plage à 100m" at bounding box center [455, 135] width 83 height 37
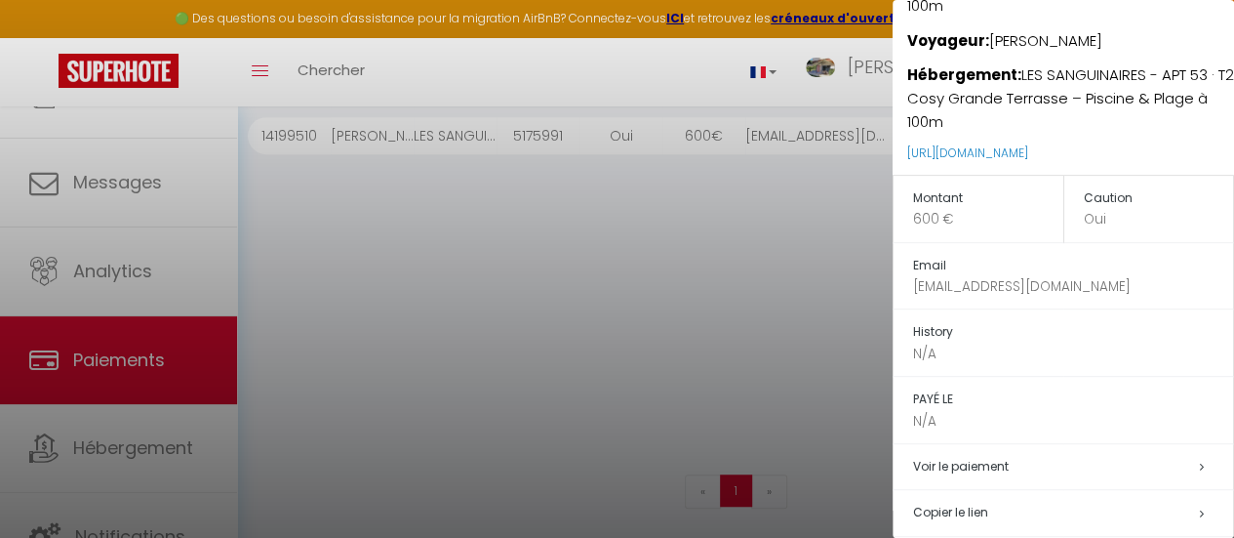
scroll to position [0, 0]
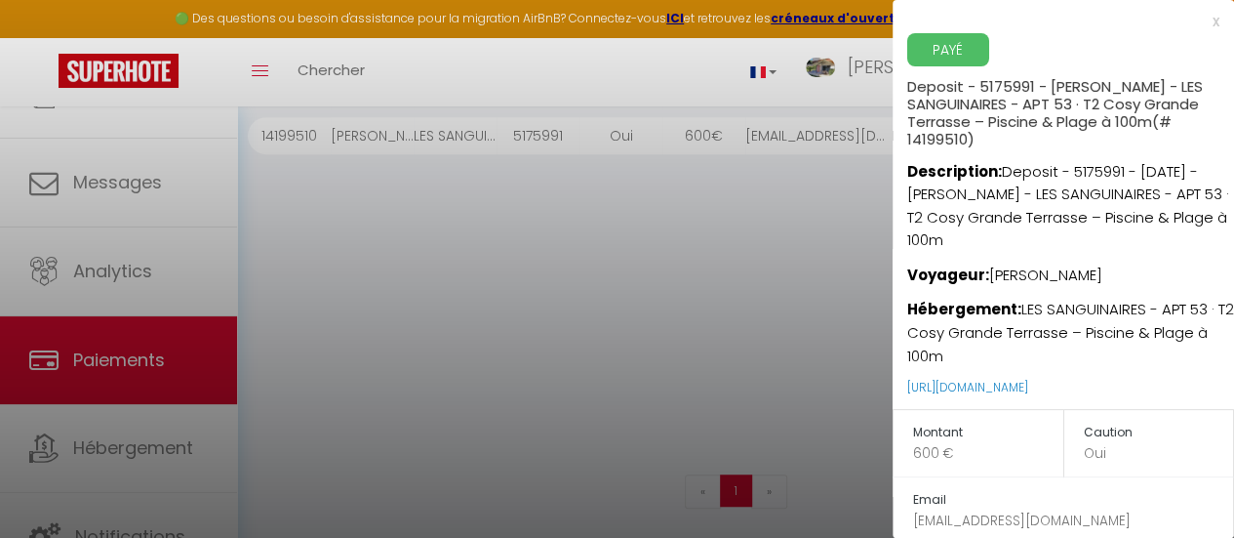
click at [1198, 28] on div "x" at bounding box center [1056, 21] width 327 height 23
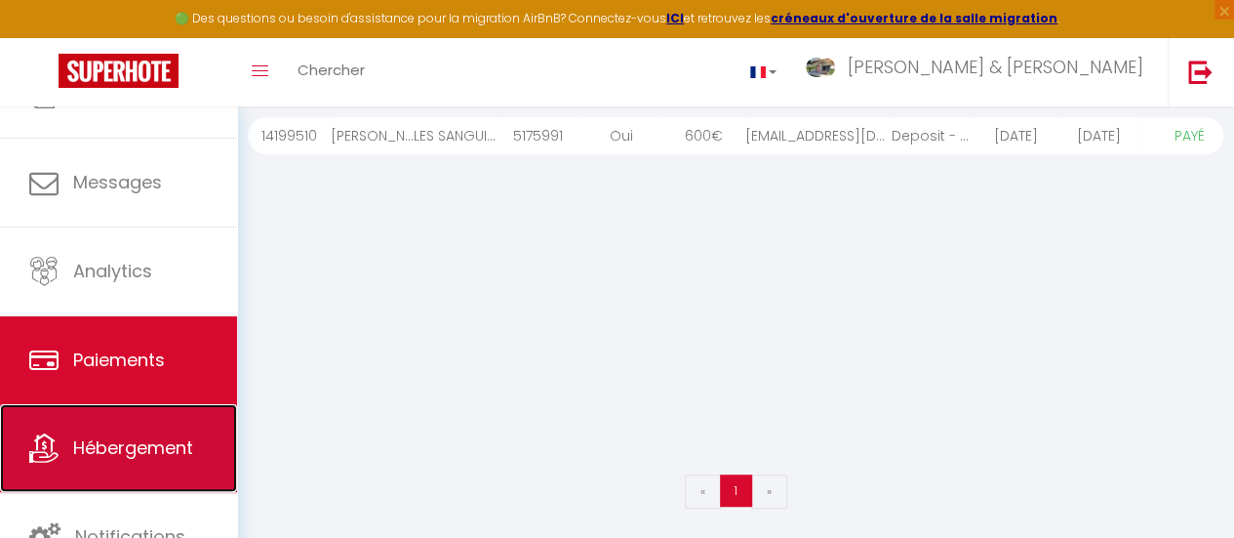
click at [124, 454] on span "Hébergement" at bounding box center [133, 447] width 120 height 24
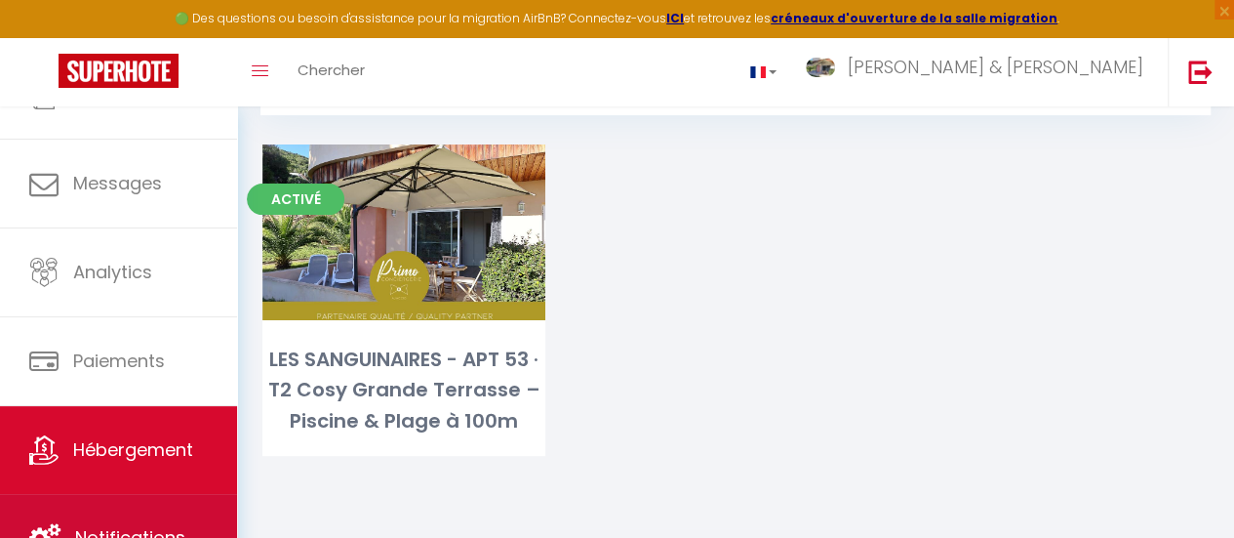
scroll to position [145, 0]
click at [171, 526] on span "Notifications" at bounding box center [130, 536] width 110 height 24
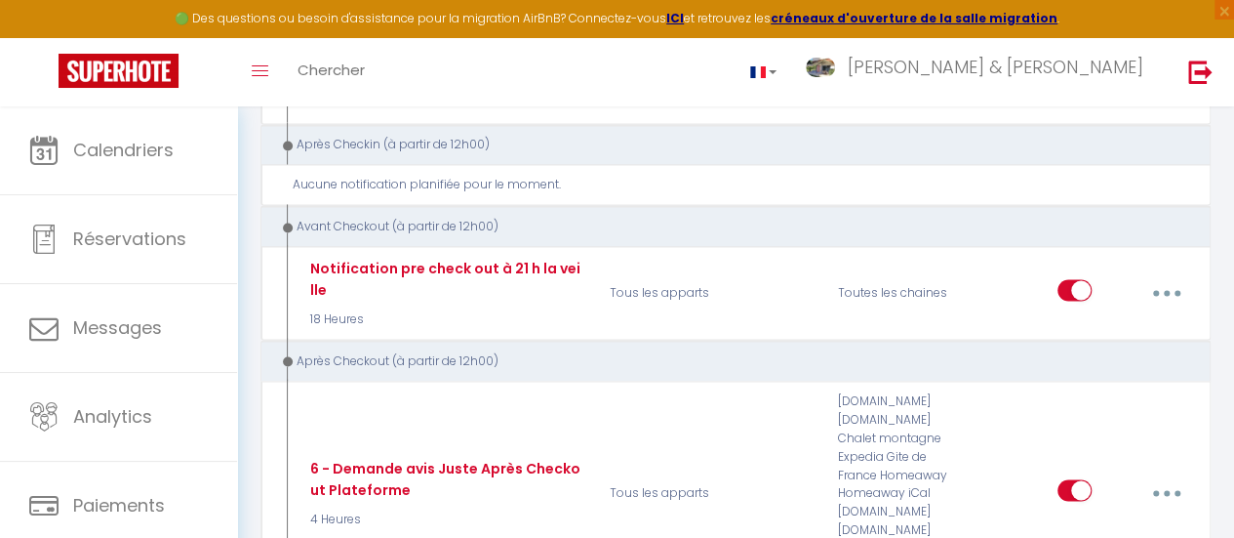
scroll to position [163, 0]
